Goal: Task Accomplishment & Management: Use online tool/utility

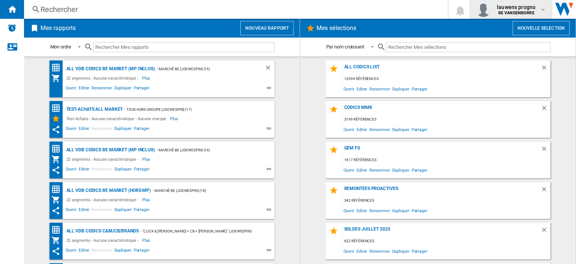
click at [517, 3] on span "lauwens progno" at bounding box center [516, 6] width 39 height 7
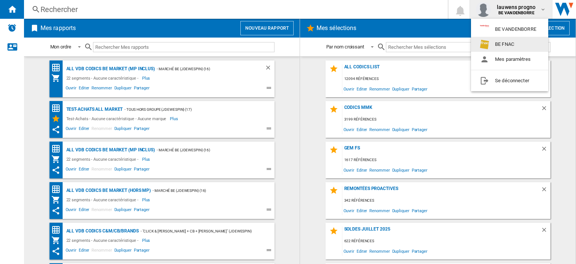
click at [499, 42] on button "BE FNAC" at bounding box center [509, 44] width 77 height 15
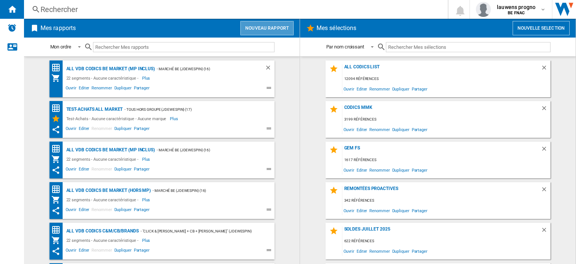
click at [279, 29] on button "Nouveau rapport" at bounding box center [266, 28] width 53 height 14
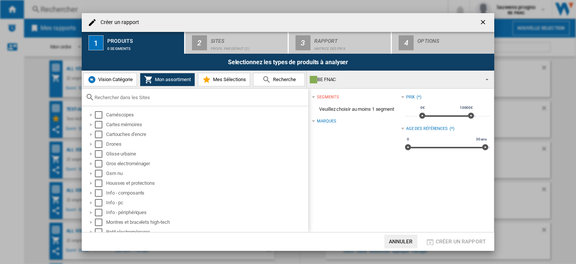
click at [112, 82] on span "Vision Catégorie" at bounding box center [114, 79] width 36 height 6
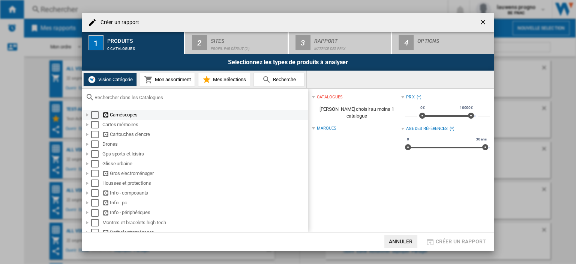
click at [95, 115] on div "Select" at bounding box center [94, 114] width 7 height 7
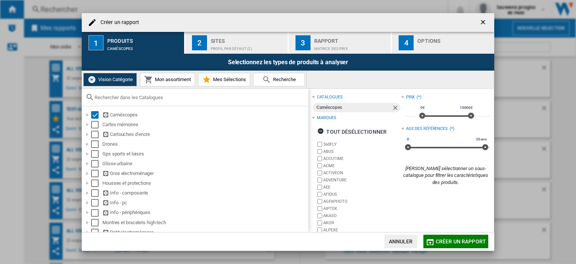
click at [227, 46] on div "Profil par défaut (2)" at bounding box center [248, 47] width 74 height 8
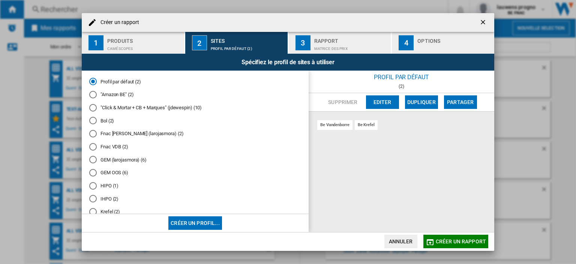
click at [97, 96] on md-radio-button ""Amazon BE" (2)" at bounding box center [195, 94] width 212 height 7
click at [319, 43] on div "Matrice des prix" at bounding box center [351, 47] width 74 height 8
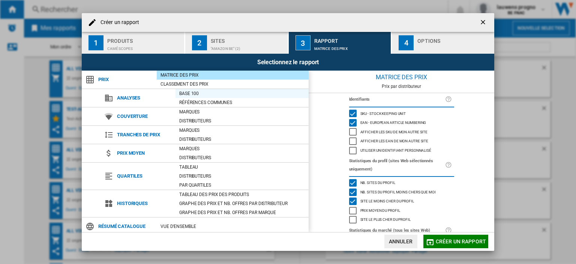
click at [201, 94] on div "Base 100" at bounding box center [241, 93] width 133 height 7
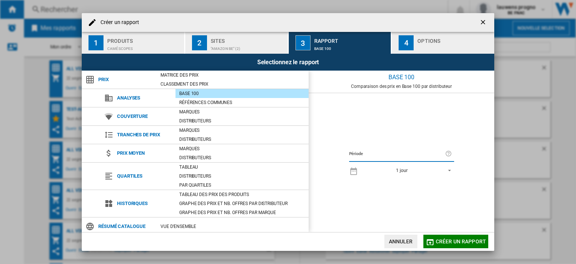
click at [409, 50] on button "4 Options" at bounding box center [443, 43] width 102 height 22
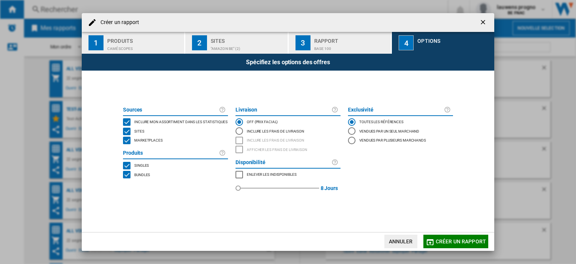
click at [158, 141] on span "Marketplaces" at bounding box center [148, 139] width 28 height 5
click at [439, 244] on span "Créer un rapport" at bounding box center [461, 241] width 50 height 6
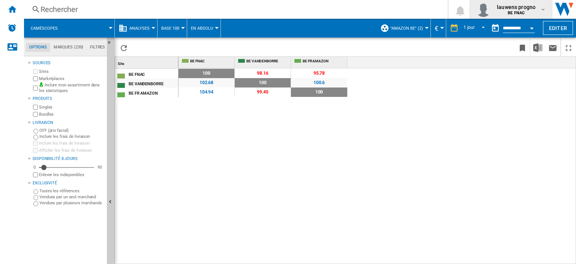
click at [531, 8] on span "lauwens progno" at bounding box center [516, 6] width 39 height 7
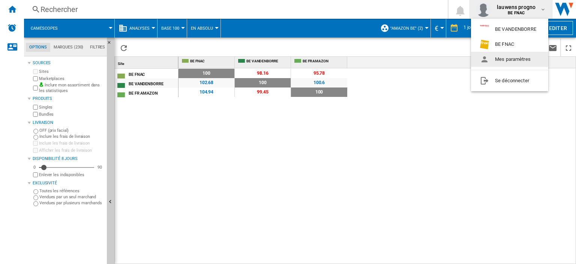
click at [273, 196] on md-backdrop at bounding box center [288, 132] width 576 height 264
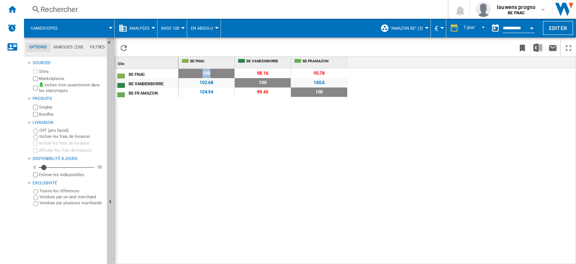
drag, startPoint x: 199, startPoint y: 73, endPoint x: 229, endPoint y: 74, distance: 29.6
click at [229, 74] on span "100" at bounding box center [206, 73] width 56 height 9
click at [524, 13] on b "BE FNAC" at bounding box center [516, 12] width 17 height 5
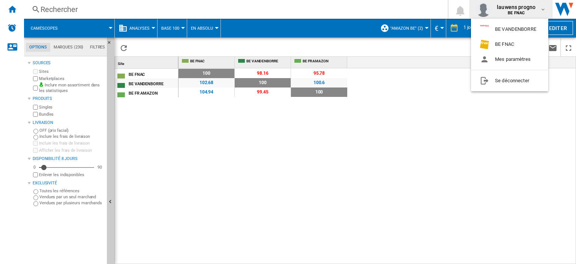
click at [198, 115] on md-backdrop at bounding box center [288, 132] width 576 height 264
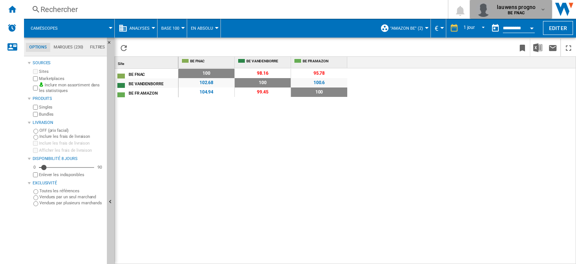
click at [530, 0] on button "lauwens progno BE FNAC" at bounding box center [511, 9] width 82 height 19
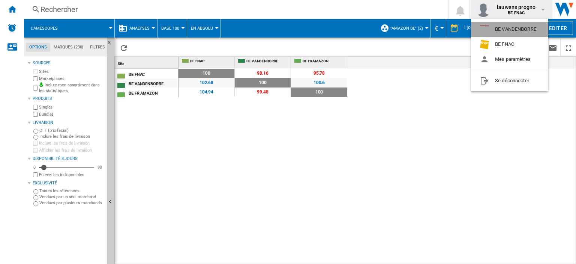
click at [509, 31] on button "BE VANDENBORRE" at bounding box center [509, 29] width 77 height 15
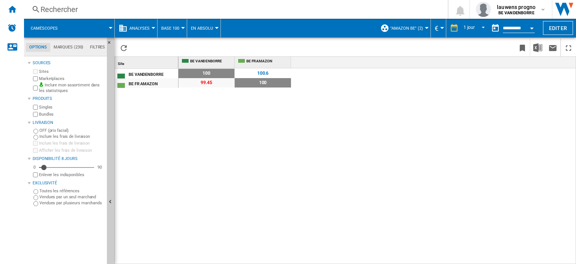
click at [421, 22] on button ""Amazon BE" (2)" at bounding box center [408, 28] width 36 height 19
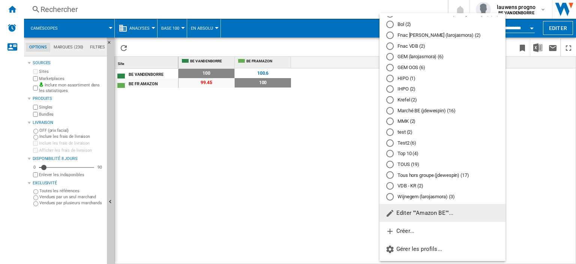
scroll to position [31, 0]
drag, startPoint x: 403, startPoint y: 164, endPoint x: 155, endPoint y: 147, distance: 249.1
click at [403, 164] on md-radio-button "TOUS (19)" at bounding box center [442, 164] width 112 height 7
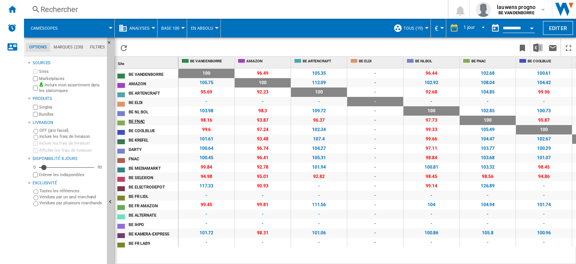
click at [174, 122] on div "BE FNAC" at bounding box center [153, 121] width 49 height 8
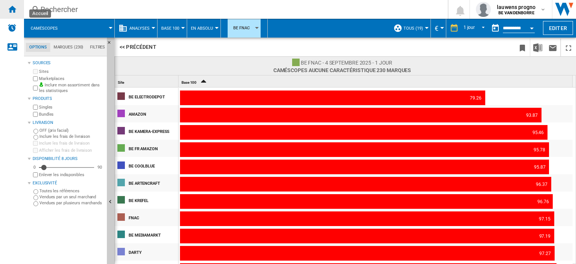
click at [13, 12] on ng-md-icon "Accueil" at bounding box center [11, 8] width 9 height 9
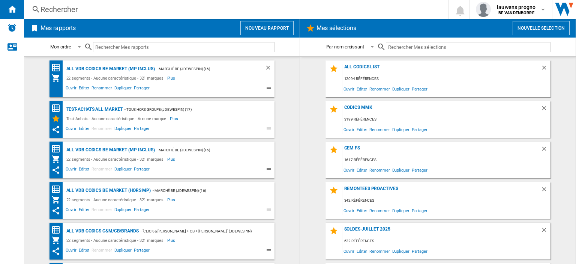
click at [281, 76] on wk-bookmarked-report "ALL VDB CODICS BE MARKET (MP inclus) - Marché BE (jdewespin) (16) 22 segments -…" at bounding box center [161, 78] width 261 height 37
click at [284, 30] on button "Nouveau rapport" at bounding box center [266, 28] width 53 height 14
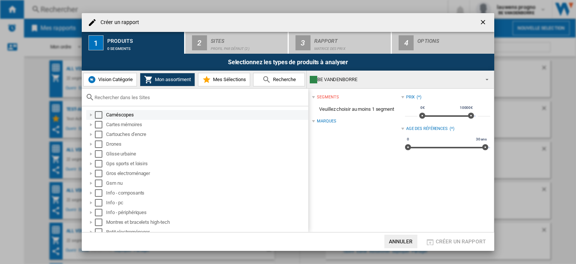
click at [103, 117] on md-checkbox "Select" at bounding box center [100, 114] width 11 height 7
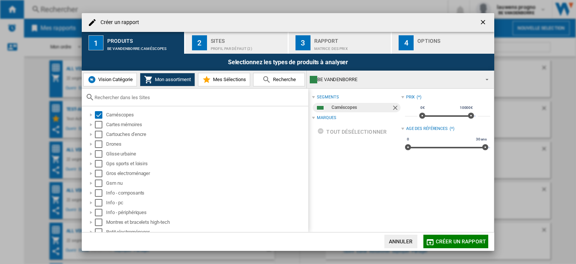
click at [229, 52] on button "2 Sites Profil par défaut (2)" at bounding box center [236, 43] width 103 height 22
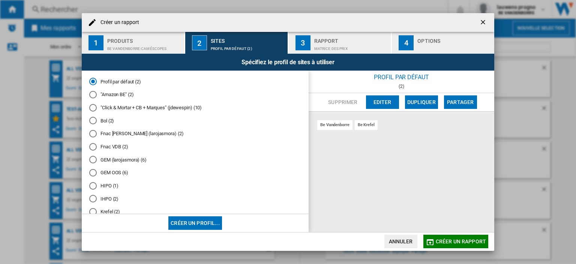
scroll to position [133, 0]
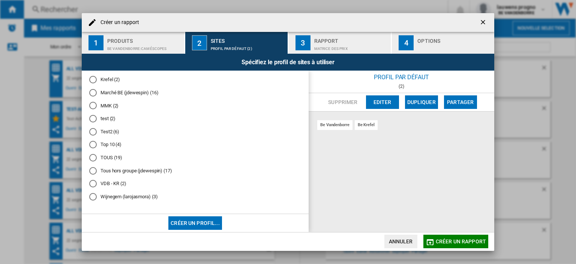
click at [153, 172] on md-radio-button "Tous hors groupe (jdewespin) (17)" at bounding box center [195, 170] width 212 height 7
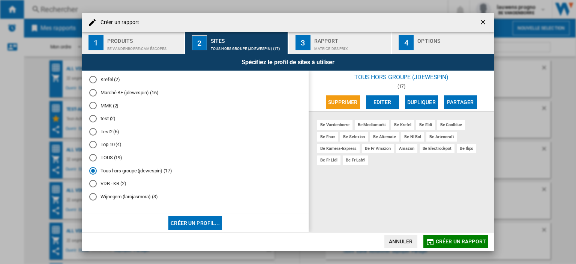
click at [341, 42] on div "Rapport" at bounding box center [351, 39] width 74 height 8
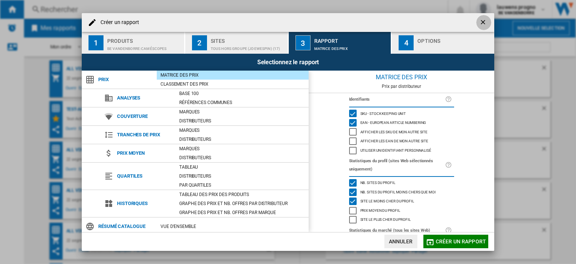
click at [483, 23] on ng-md-icon "getI18NText('BUTTONS.CLOSE_DIALOG')" at bounding box center [483, 22] width 9 height 9
